Goal: Information Seeking & Learning: Learn about a topic

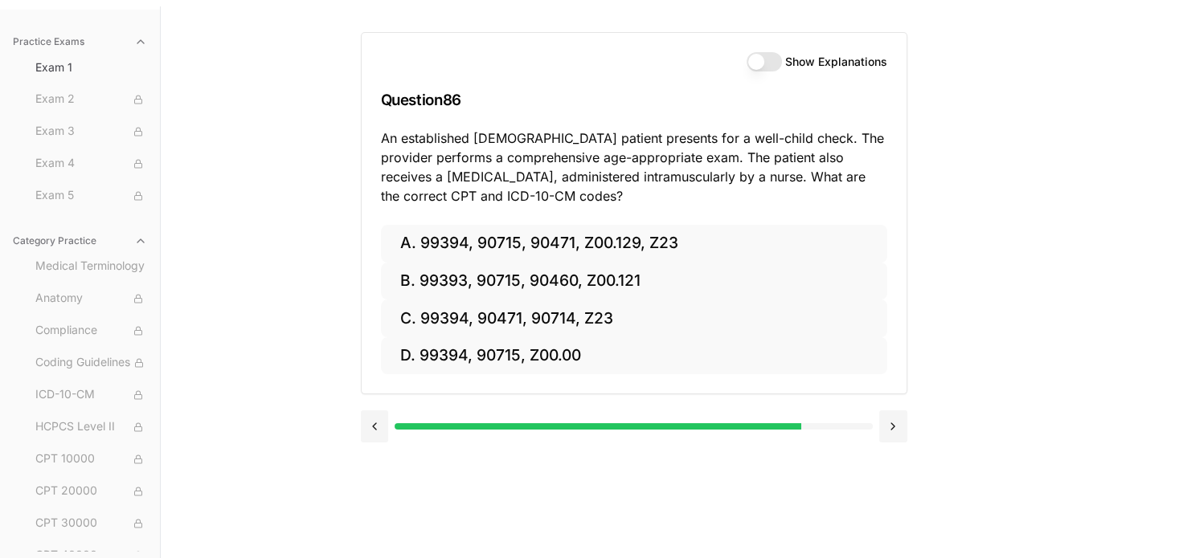
click at [200, 215] on div "Practice Exams Exam 1 Exam 2 Exam 3 Exam 4 Exam 5 Category Practice Medical Ter…" at bounding box center [593, 285] width 1187 height 558
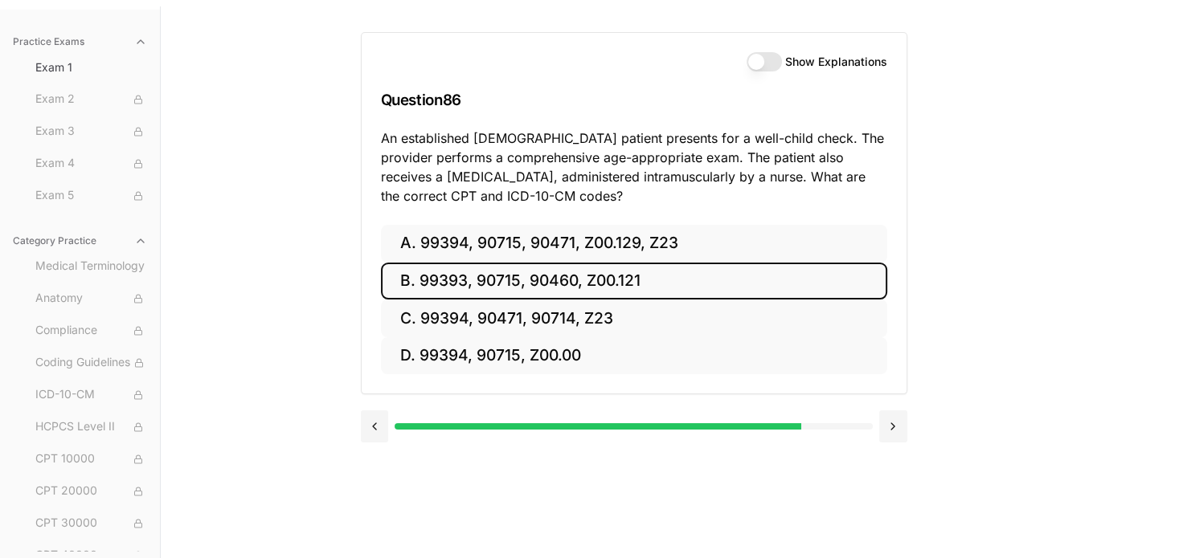
click at [549, 286] on button "B. 99393, 90715, 90460, Z00.121" at bounding box center [634, 282] width 506 height 38
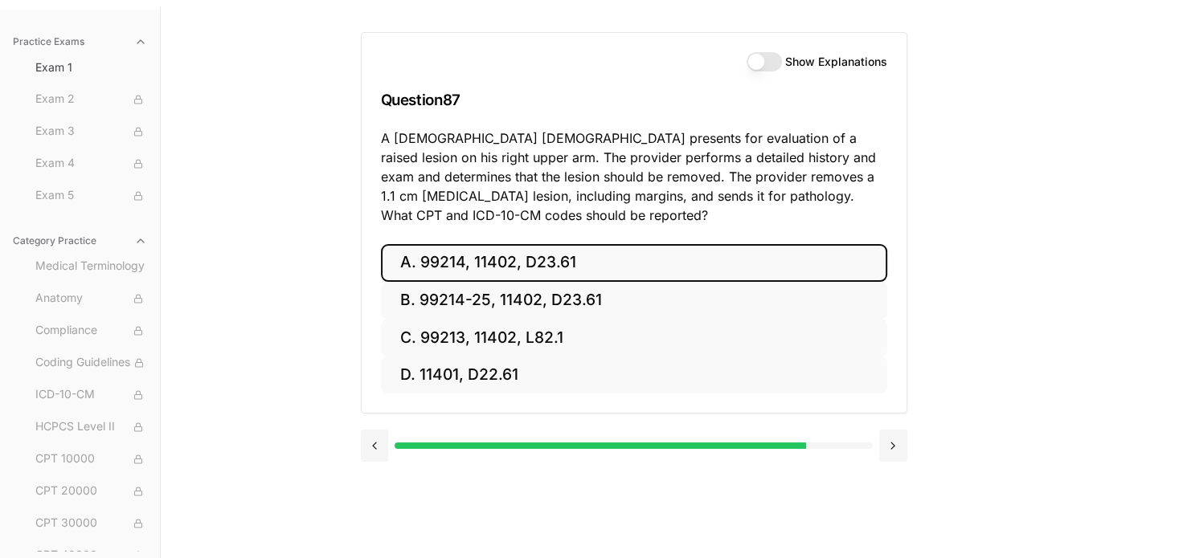
click at [556, 259] on button "A. 99214, 11402, D23.61" at bounding box center [634, 263] width 506 height 38
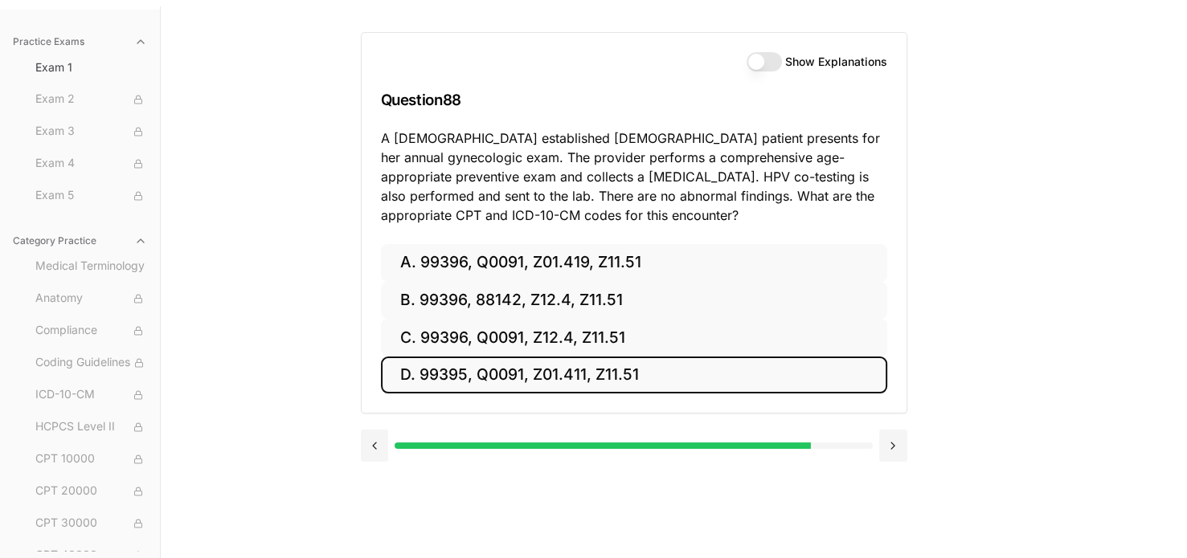
click at [559, 379] on button "D. 99395, Q0091, Z01.411, Z11.51" at bounding box center [634, 376] width 506 height 38
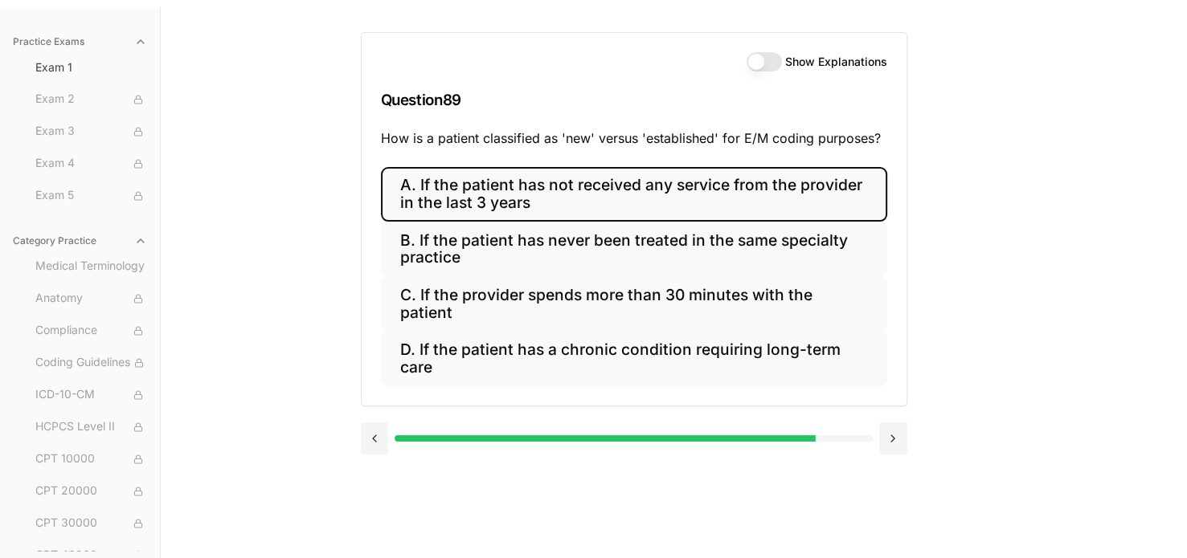
click at [545, 187] on button "A. If the patient has not received any service from the provider in the last 3 …" at bounding box center [634, 194] width 506 height 55
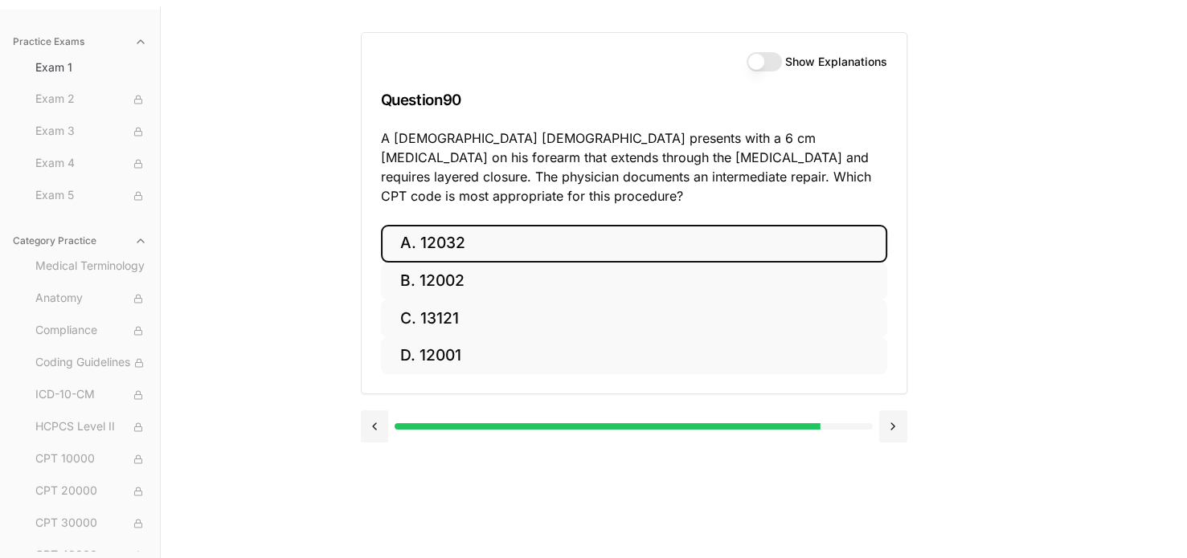
click at [517, 225] on button "A. 12032" at bounding box center [634, 244] width 506 height 38
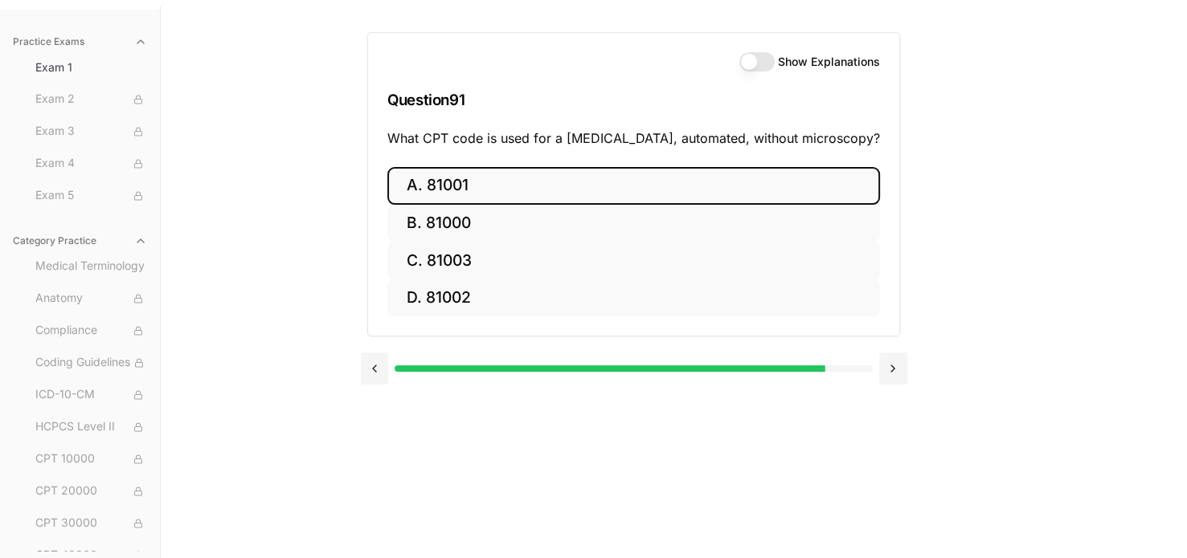
click at [505, 169] on button "A. 81001" at bounding box center [633, 186] width 492 height 38
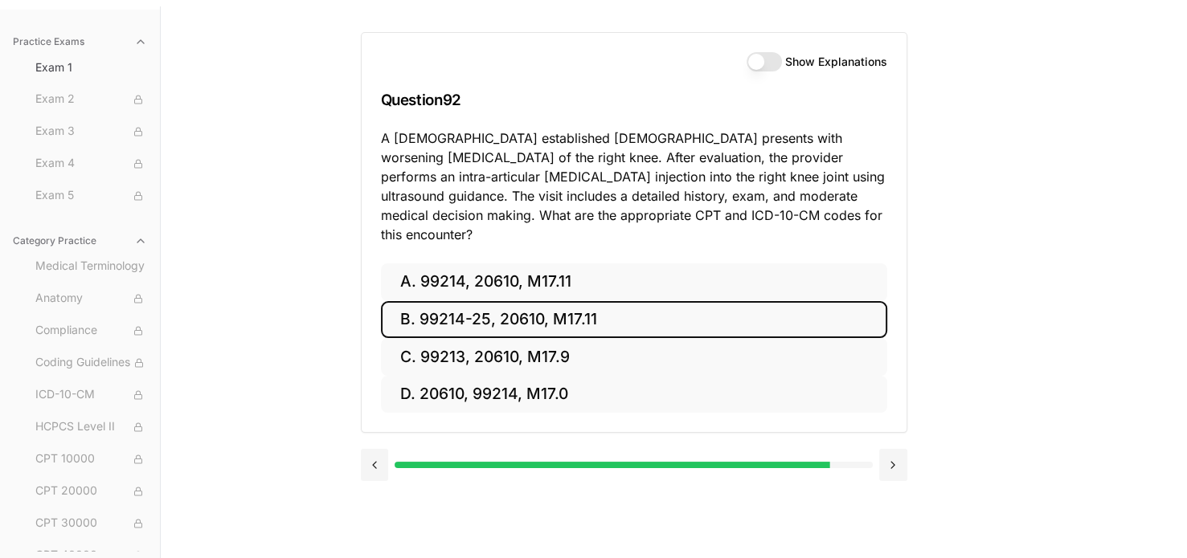
click at [415, 301] on button "B. 99214-25, 20610, M17.11" at bounding box center [634, 320] width 506 height 38
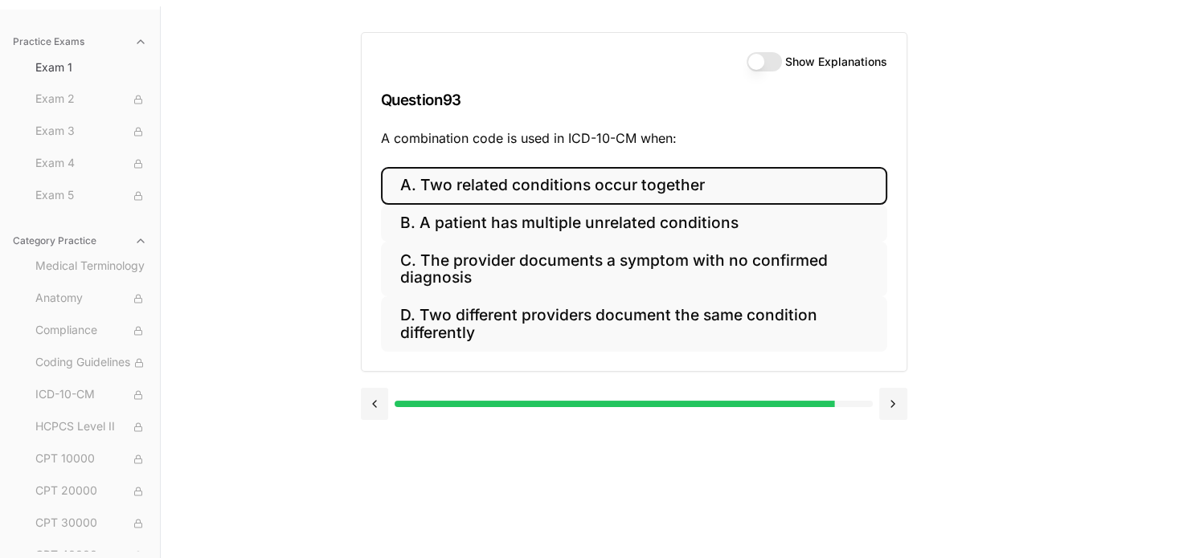
click at [415, 186] on button "A. Two related conditions occur together" at bounding box center [634, 186] width 506 height 38
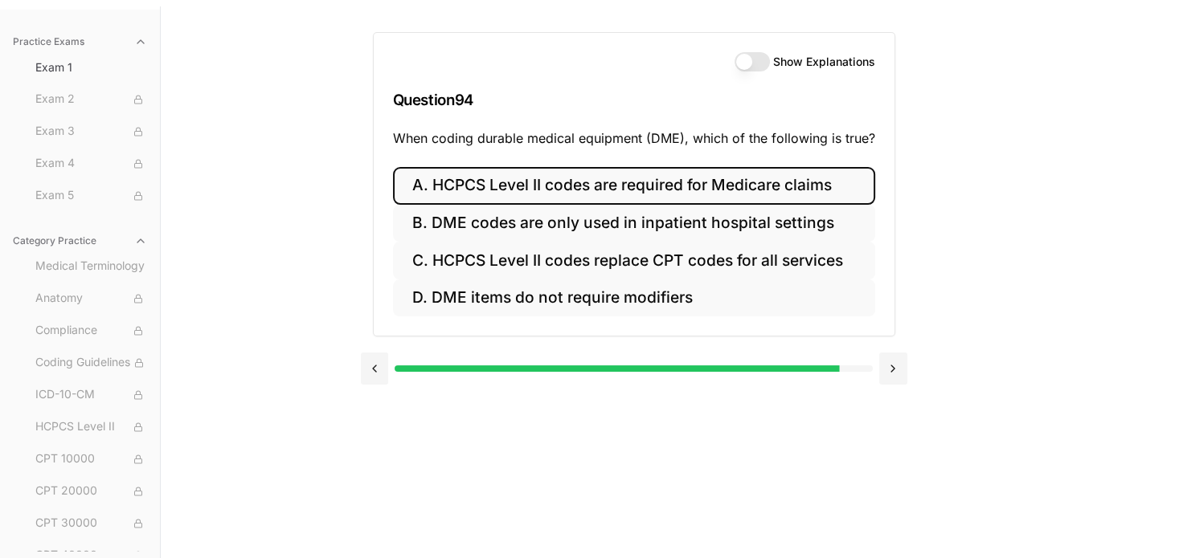
click at [415, 186] on button "A. HCPCS Level II codes are required for Medicare claims" at bounding box center [634, 186] width 482 height 38
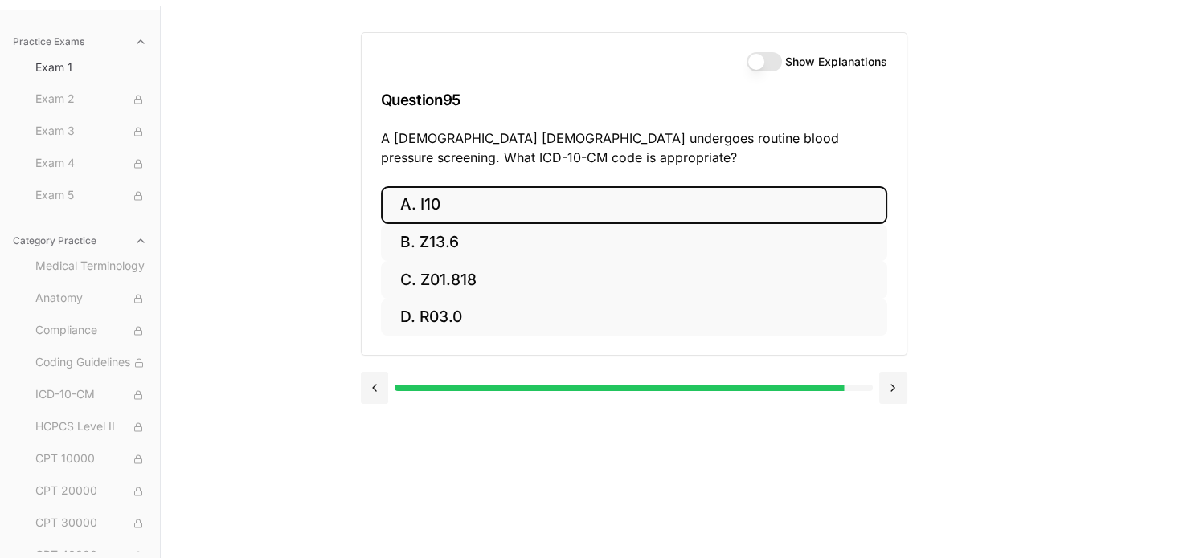
click at [415, 186] on button "A. I10" at bounding box center [634, 205] width 506 height 38
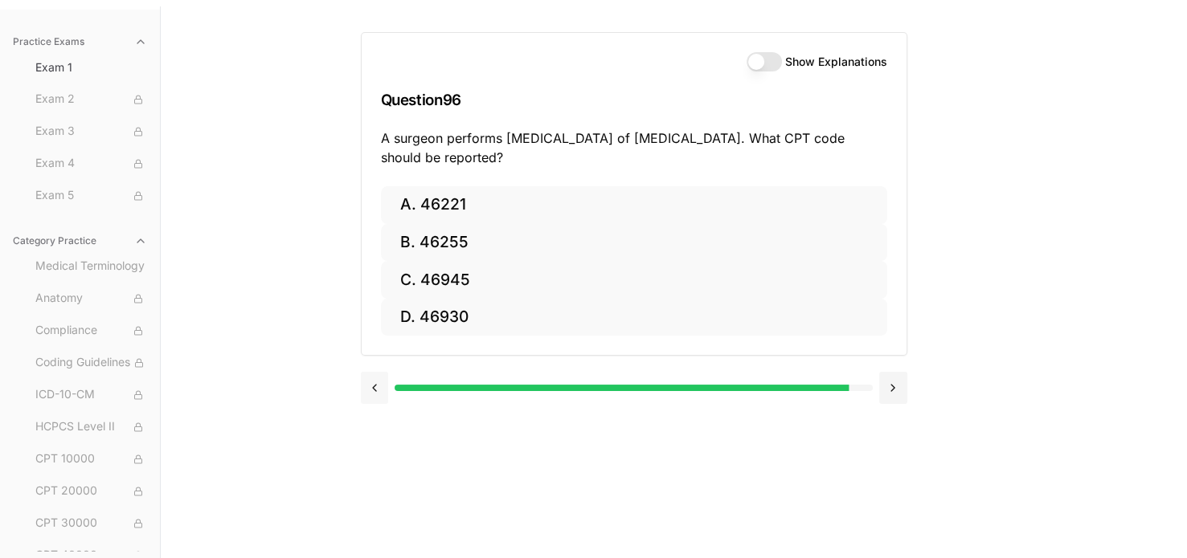
click at [370, 382] on button at bounding box center [375, 388] width 28 height 32
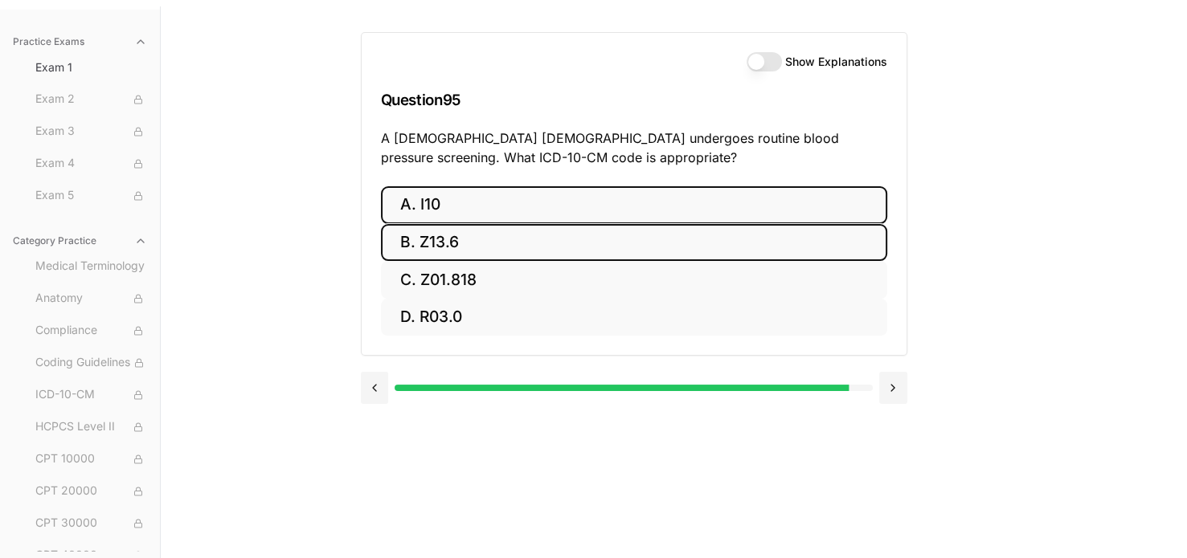
click at [440, 231] on button "B. Z13.6" at bounding box center [634, 243] width 506 height 38
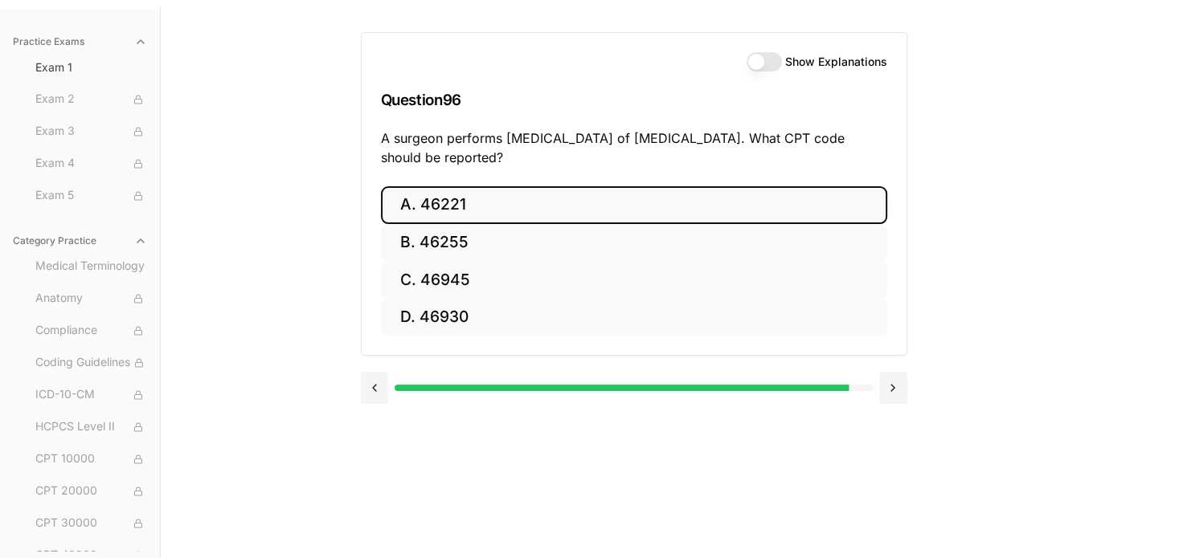
click at [447, 198] on button "A. 46221" at bounding box center [634, 205] width 506 height 38
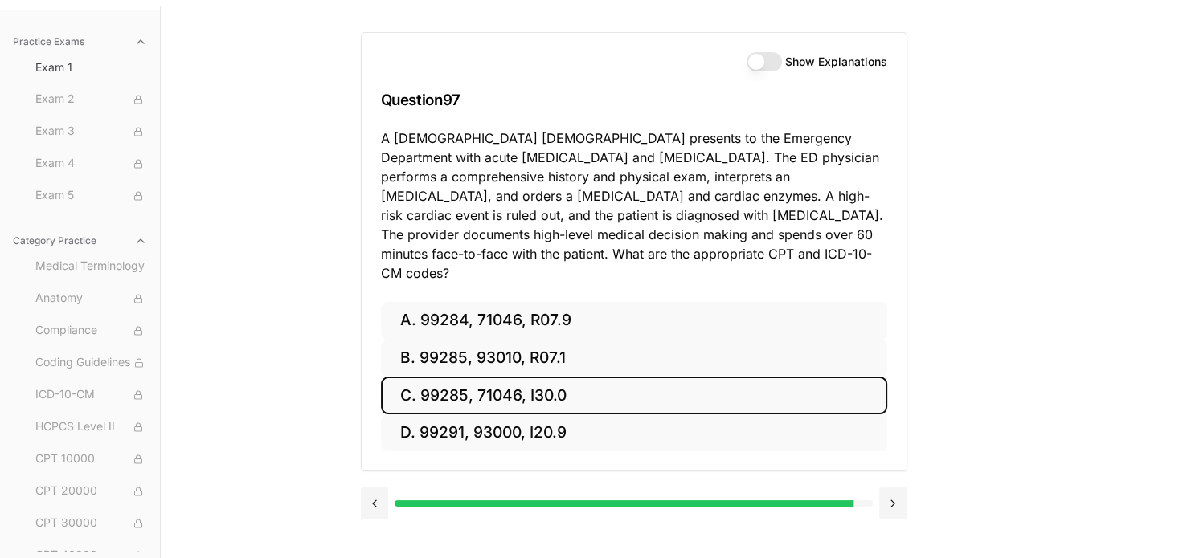
click at [443, 378] on button "C. 99285, 71046, I30.0" at bounding box center [634, 396] width 506 height 38
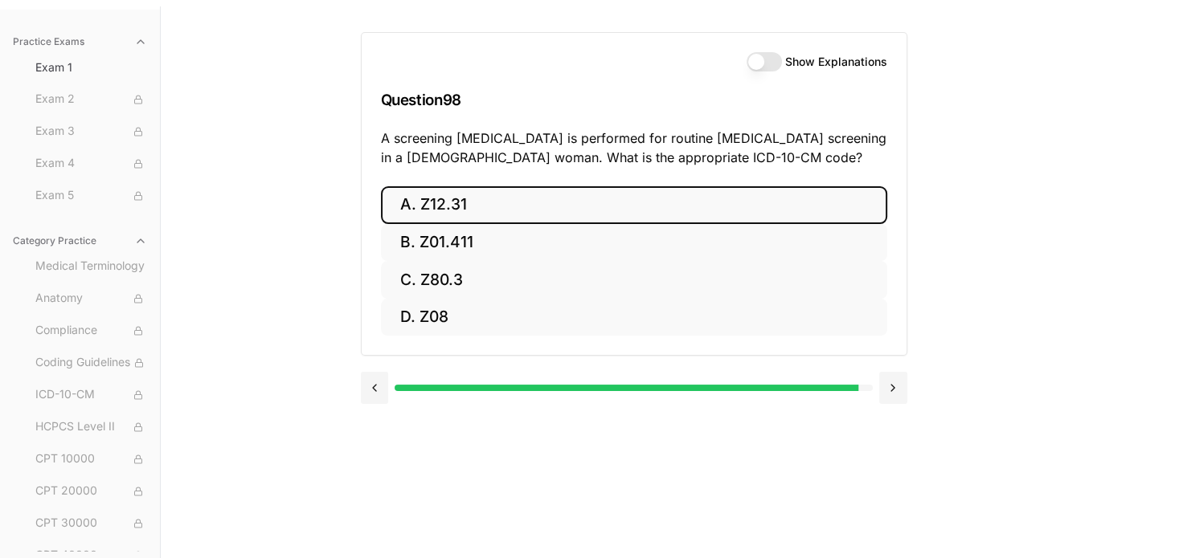
click at [449, 198] on button "A. Z12.31" at bounding box center [634, 205] width 506 height 38
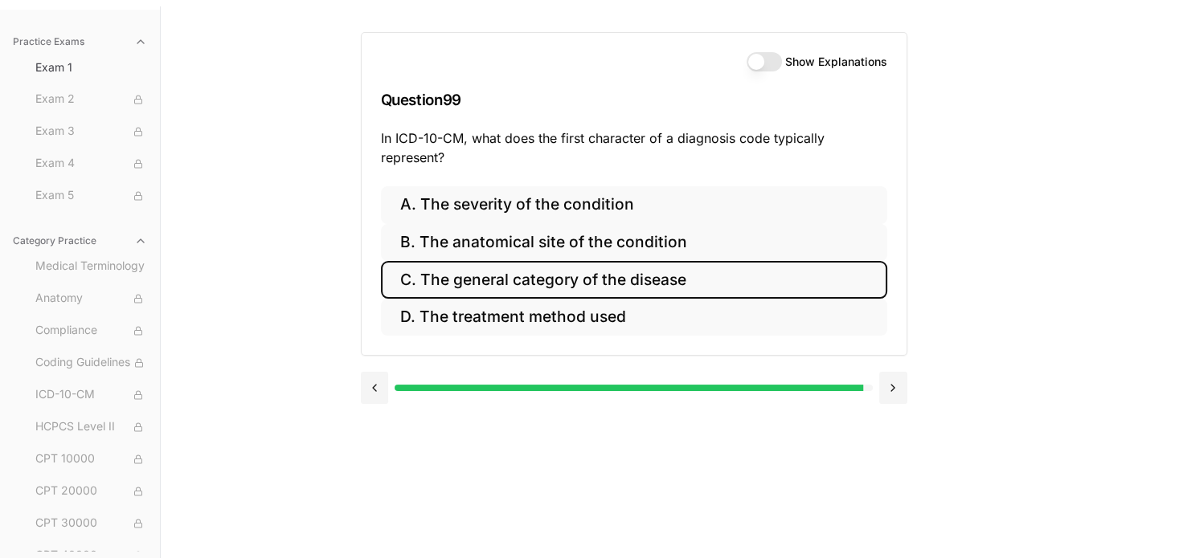
click at [466, 284] on button "C. The general category of the disease" at bounding box center [634, 280] width 506 height 38
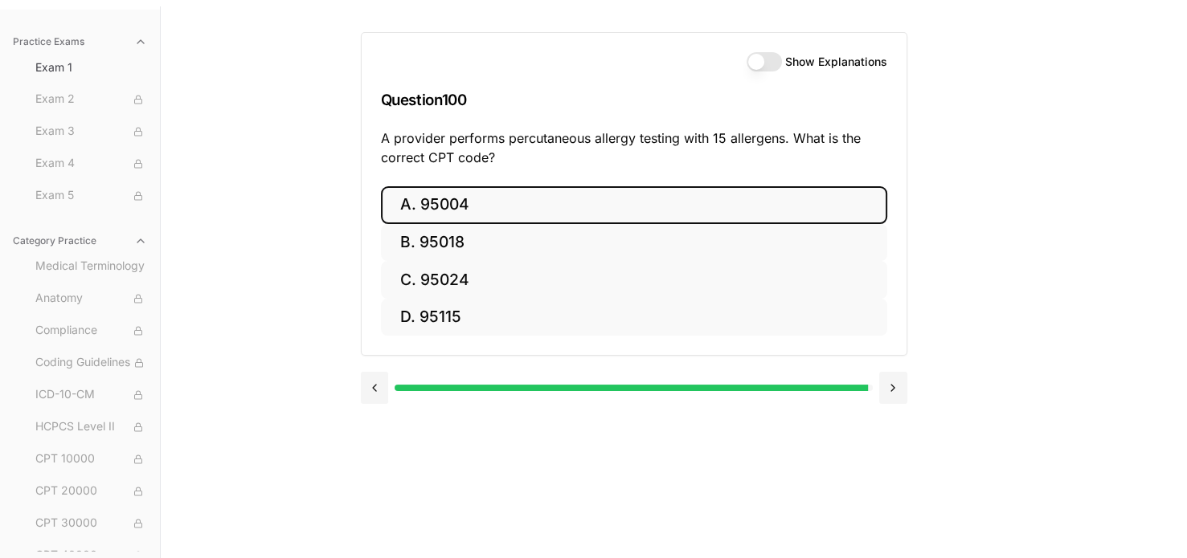
click at [449, 198] on button "A. 95004" at bounding box center [634, 205] width 506 height 38
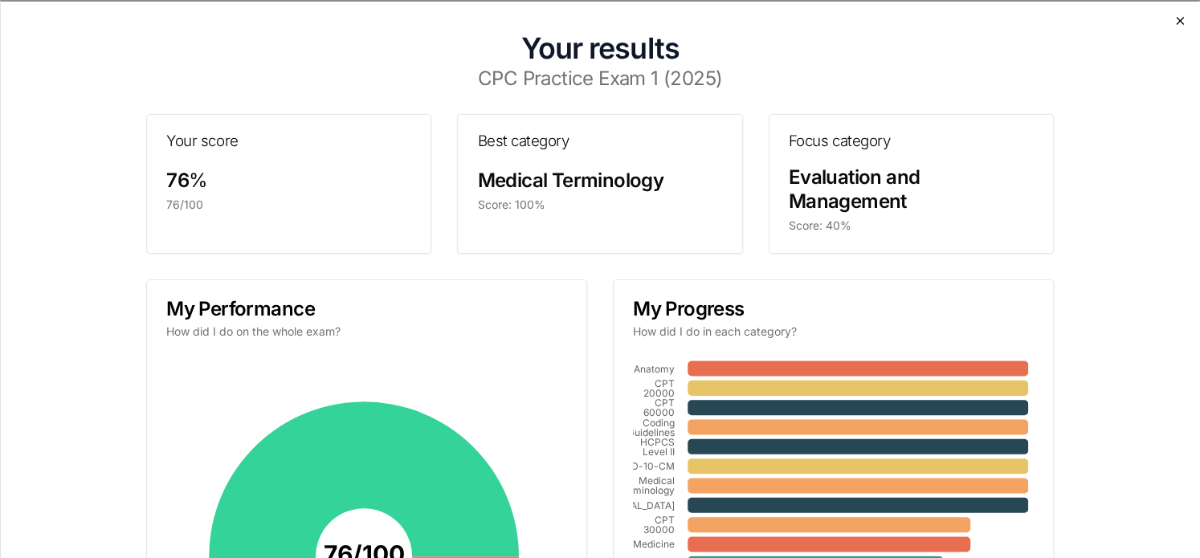
click at [1177, 18] on icon "button" at bounding box center [1180, 20] width 6 height 6
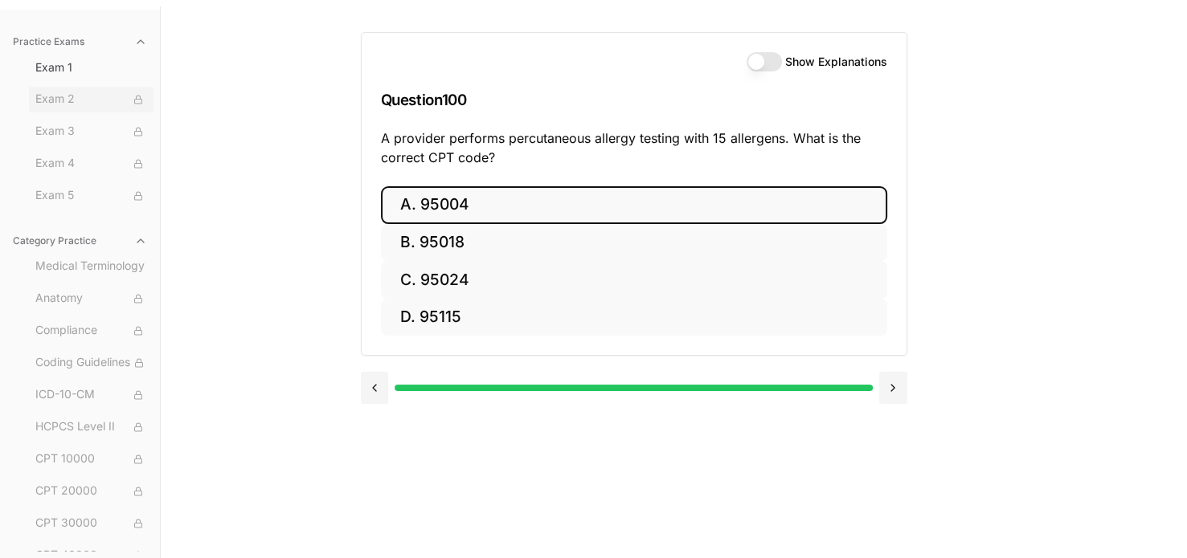
click at [57, 102] on span "Exam 2" at bounding box center [91, 100] width 112 height 18
